Goal: Navigation & Orientation: Find specific page/section

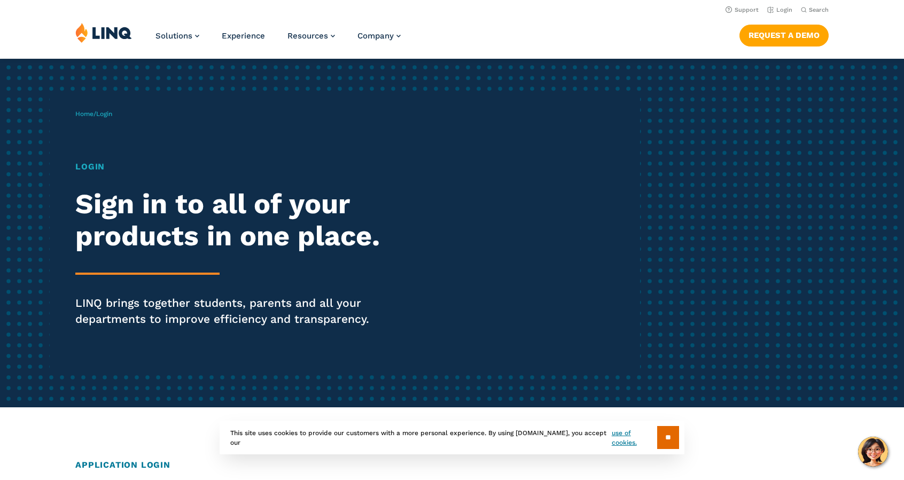
click at [90, 166] on h1 "Login" at bounding box center [249, 166] width 348 height 13
click at [674, 443] on input "**" at bounding box center [668, 437] width 22 height 23
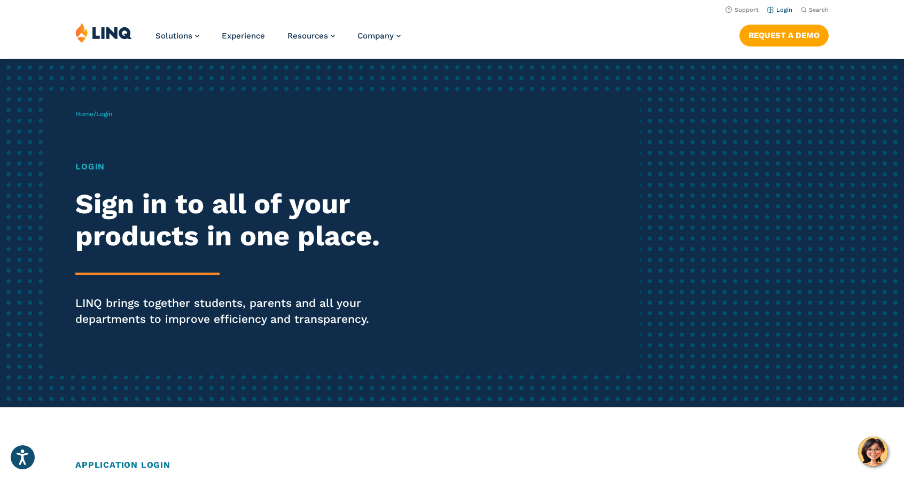
click at [781, 10] on link "Login" at bounding box center [779, 9] width 25 height 7
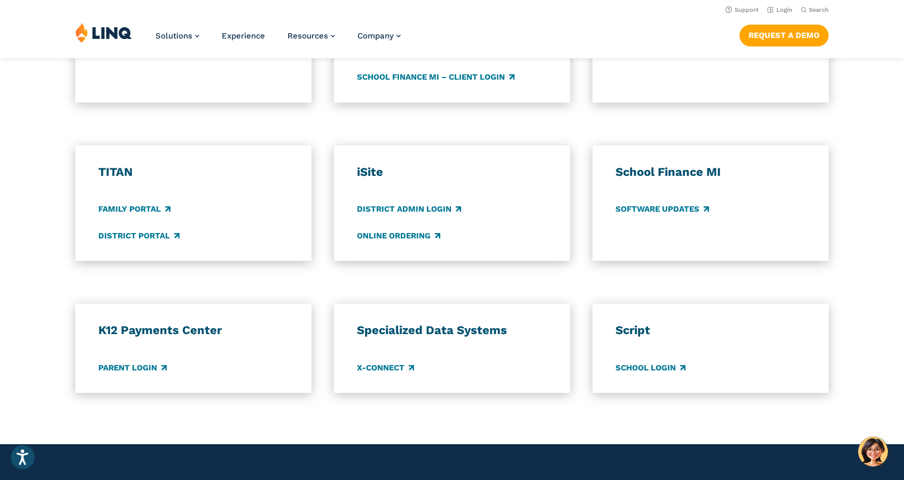
scroll to position [706, 0]
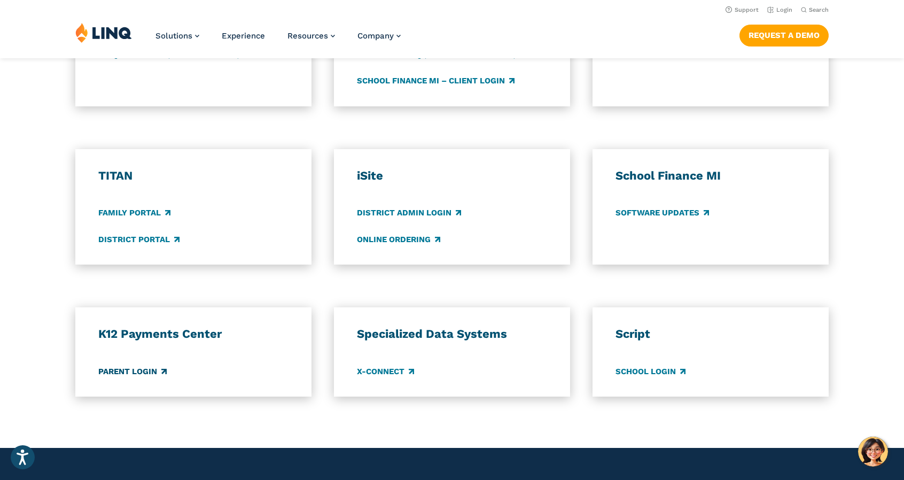
click at [138, 373] on link "Parent Login" at bounding box center [132, 371] width 68 height 12
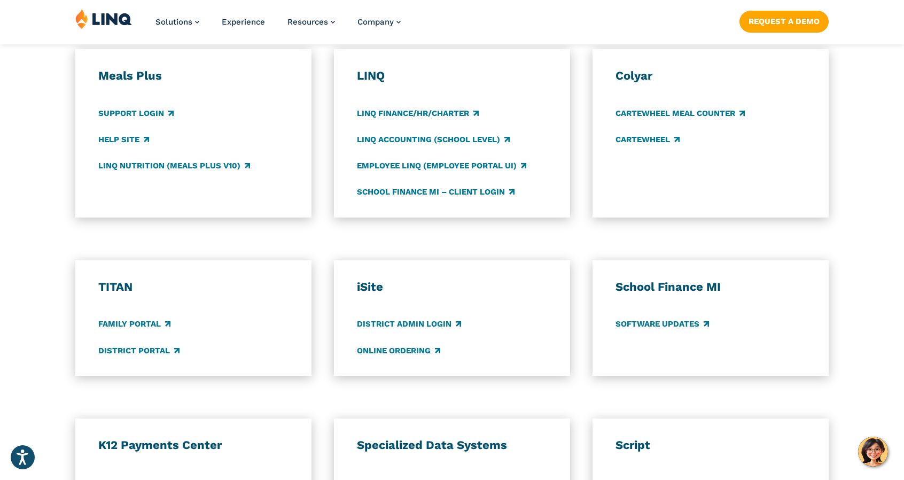
scroll to position [597, 0]
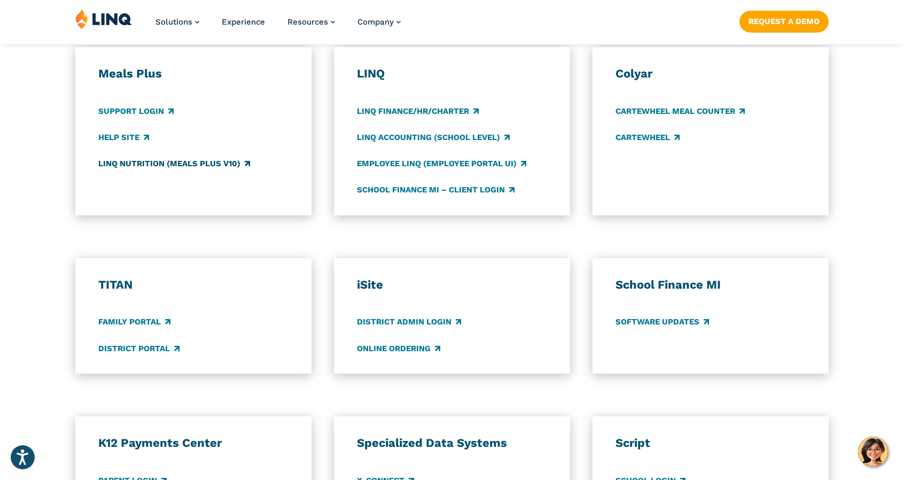
click at [182, 166] on link "LINQ Nutrition (Meals Plus v10)" at bounding box center [174, 164] width 152 height 12
